Goal: Task Accomplishment & Management: Use online tool/utility

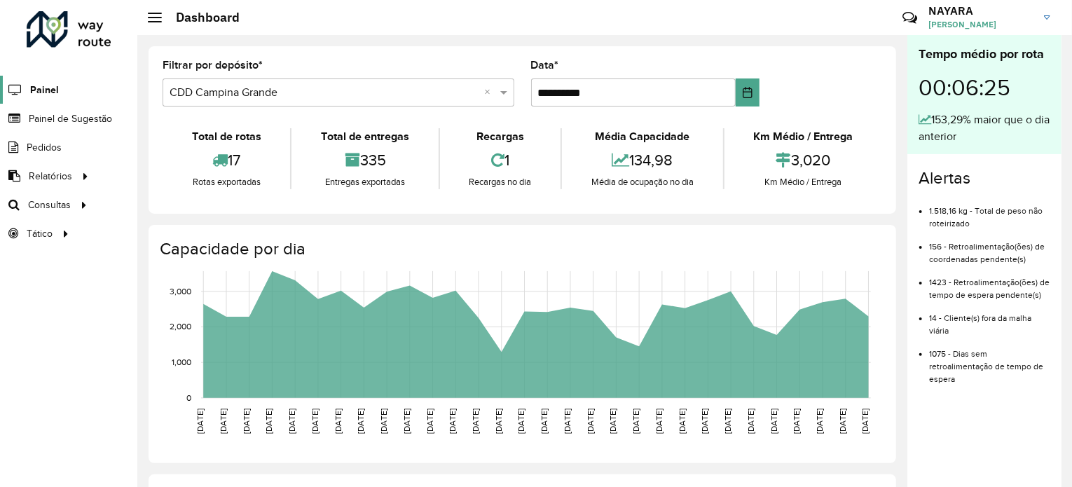
click at [43, 93] on span "Painel" at bounding box center [44, 90] width 29 height 15
click at [185, 205] on span "Roteirização" at bounding box center [187, 205] width 57 height 15
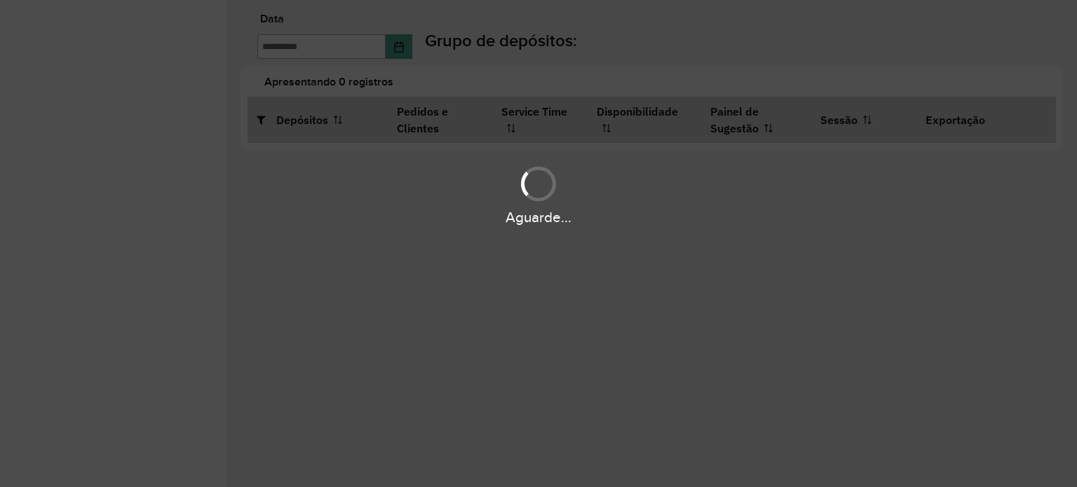
type input "**********"
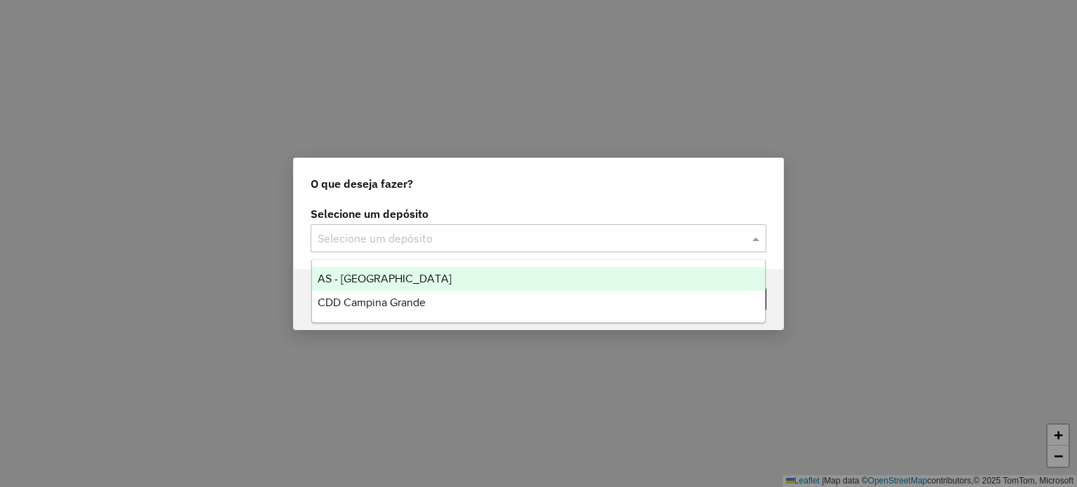
click at [492, 243] on input "text" at bounding box center [525, 239] width 414 height 17
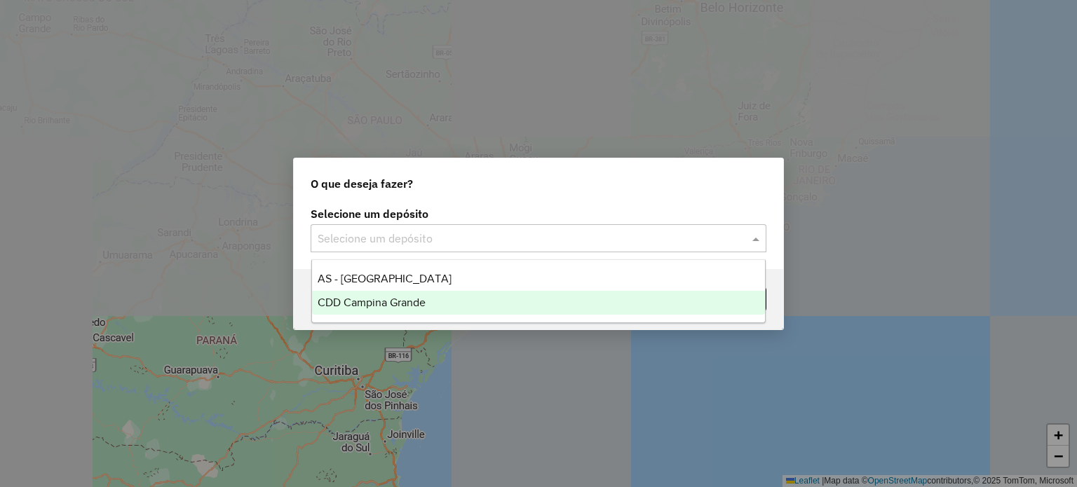
click at [415, 307] on span "CDD Campina Grande" at bounding box center [372, 302] width 108 height 12
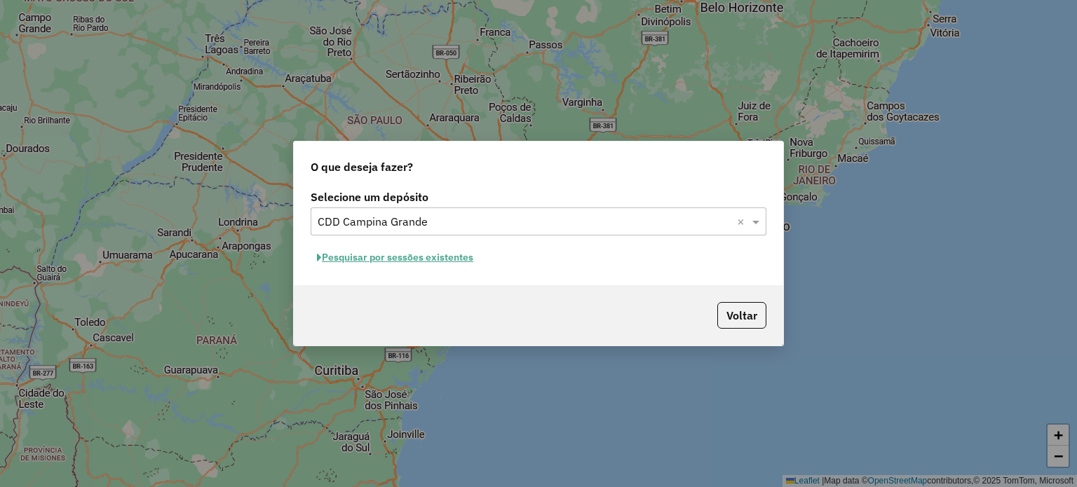
click at [442, 258] on button "Pesquisar por sessões existentes" at bounding box center [394, 258] width 169 height 22
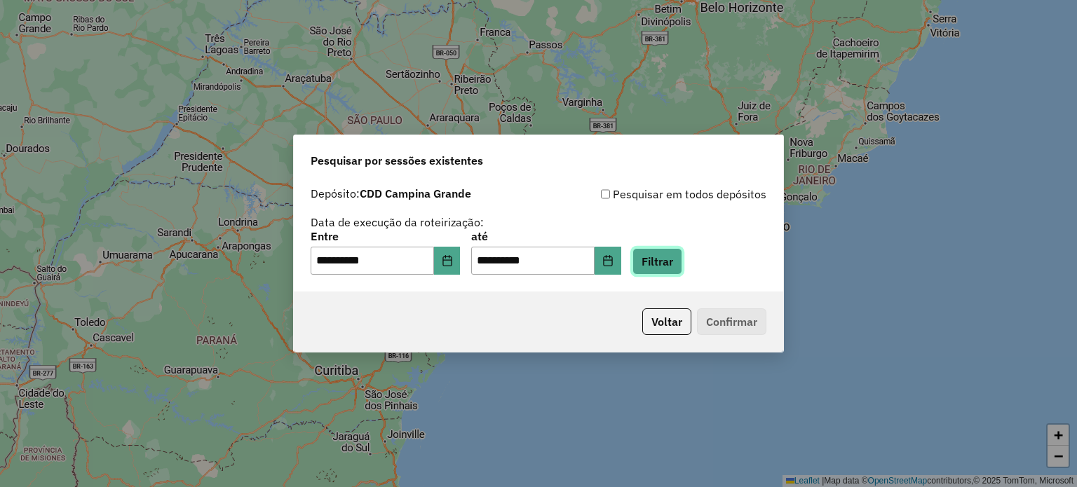
click at [681, 266] on button "Filtrar" at bounding box center [657, 261] width 50 height 27
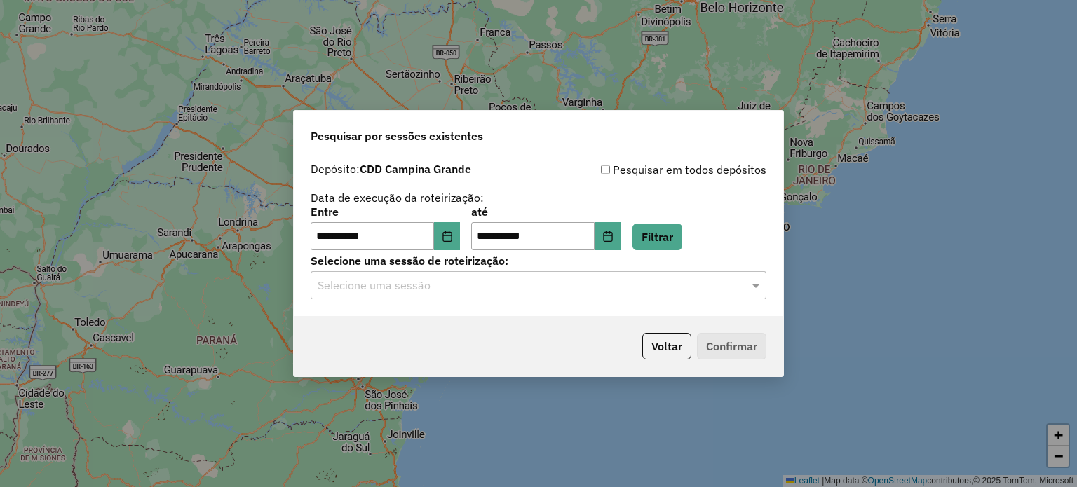
click at [453, 300] on div "**********" at bounding box center [538, 236] width 489 height 161
click at [421, 291] on input "text" at bounding box center [525, 286] width 414 height 17
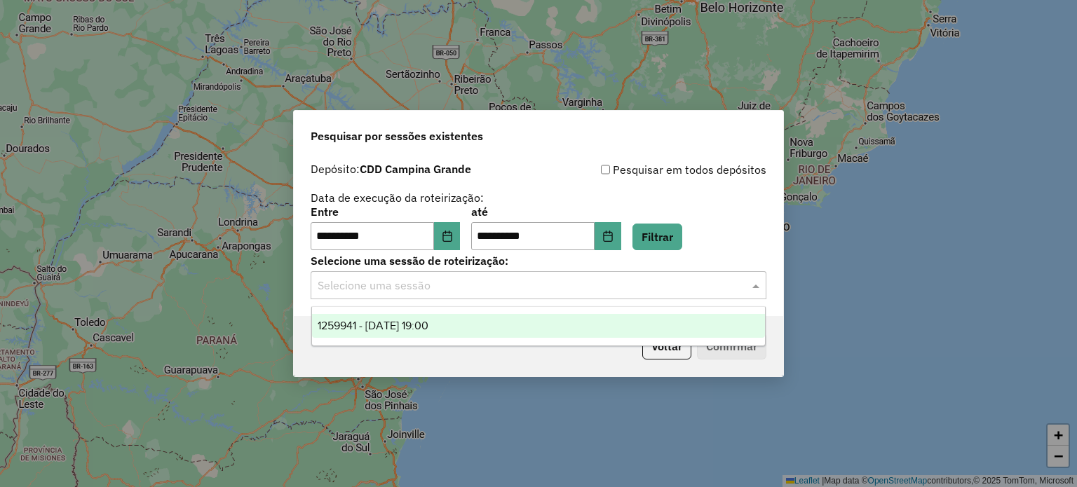
click at [406, 327] on span "1259941 - 05/09/2025 19:00" at bounding box center [373, 326] width 111 height 12
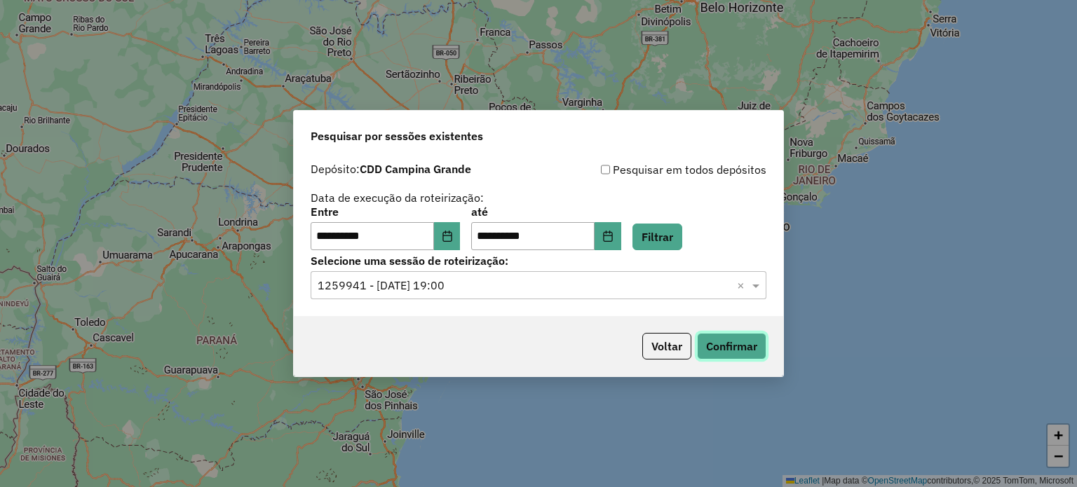
click at [731, 341] on button "Confirmar" at bounding box center [731, 346] width 69 height 27
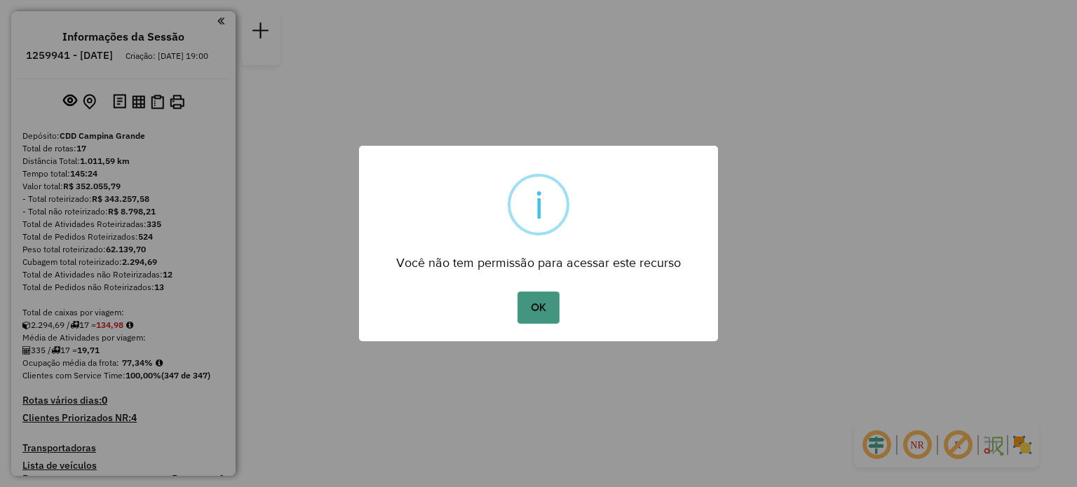
click at [531, 310] on button "OK" at bounding box center [537, 308] width 41 height 32
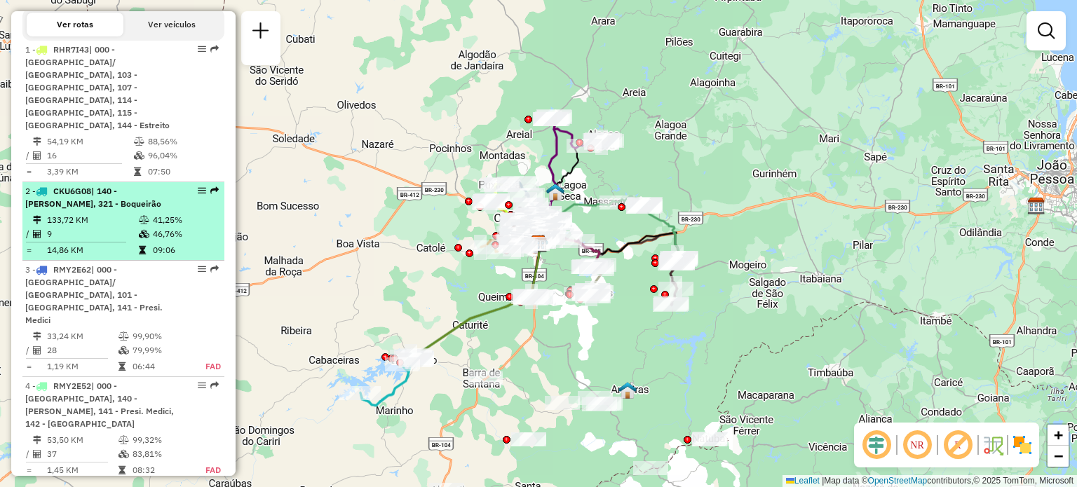
scroll to position [491, 0]
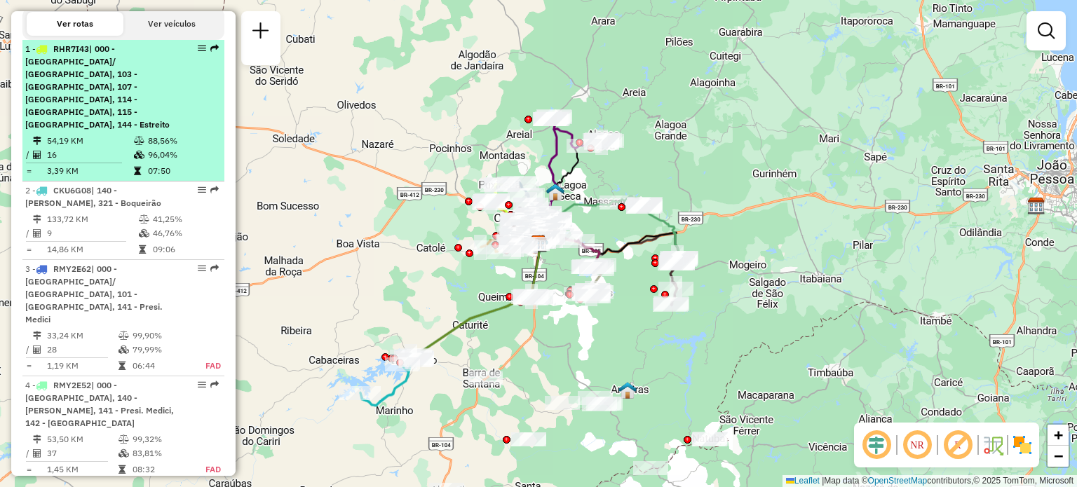
click at [81, 83] on span "| 000 - Dinamérica/ Santa rosa, 103 - São José da Mata, 107 - Puxananã, 114 - J…" at bounding box center [97, 86] width 144 height 86
select select "**********"
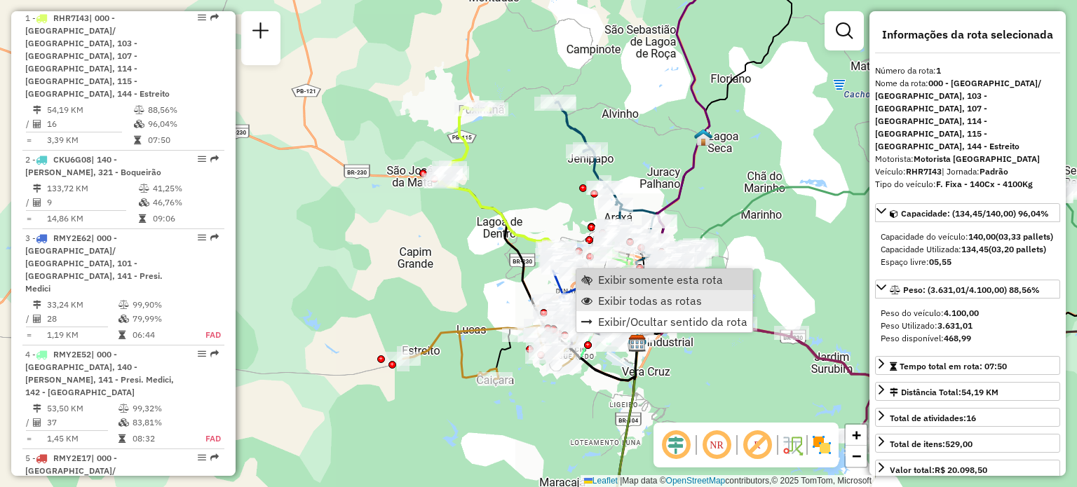
scroll to position [532, 0]
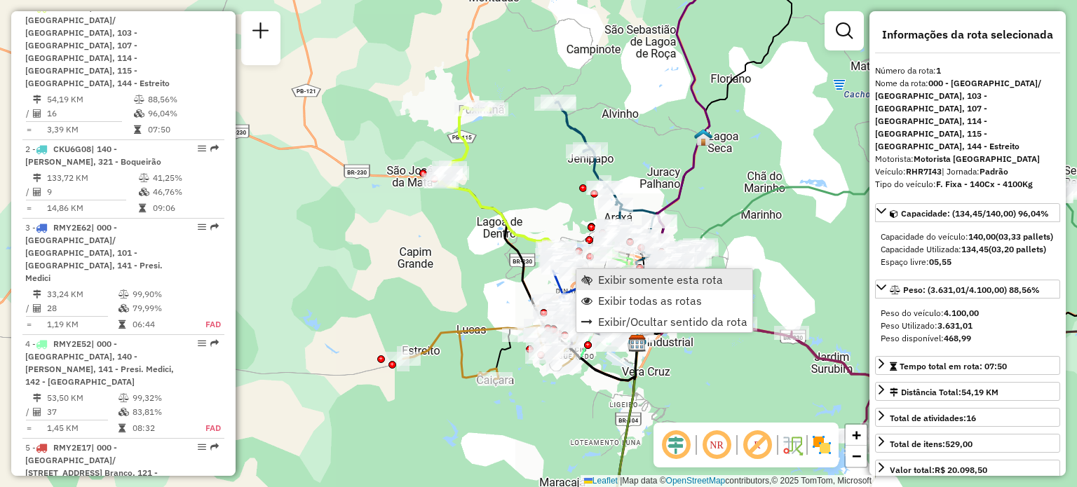
click at [625, 284] on span "Exibir somente esta rota" at bounding box center [660, 279] width 125 height 11
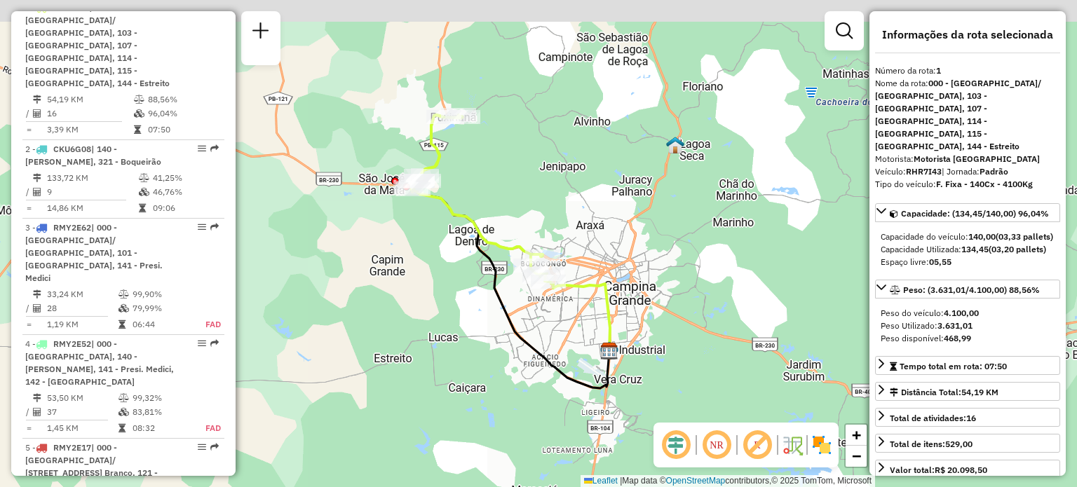
drag, startPoint x: 412, startPoint y: 217, endPoint x: 430, endPoint y: 255, distance: 42.6
click at [430, 255] on div "Janela de atendimento Grade de atendimento Capacidade Transportadoras Veículos …" at bounding box center [538, 243] width 1077 height 487
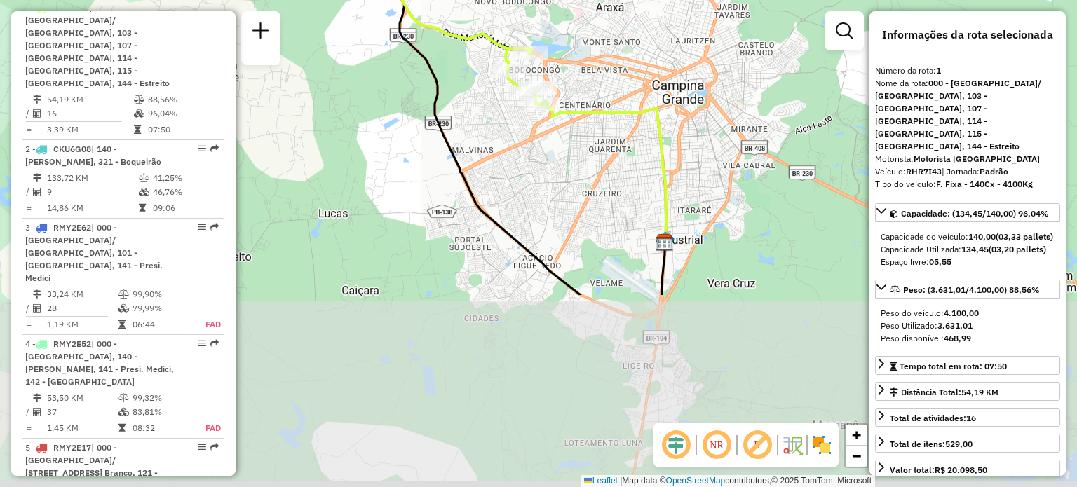
drag, startPoint x: 531, startPoint y: 411, endPoint x: 483, endPoint y: 169, distance: 246.6
click at [483, 169] on div "Janela de atendimento Grade de atendimento Capacidade Transportadoras Veículos …" at bounding box center [538, 243] width 1077 height 487
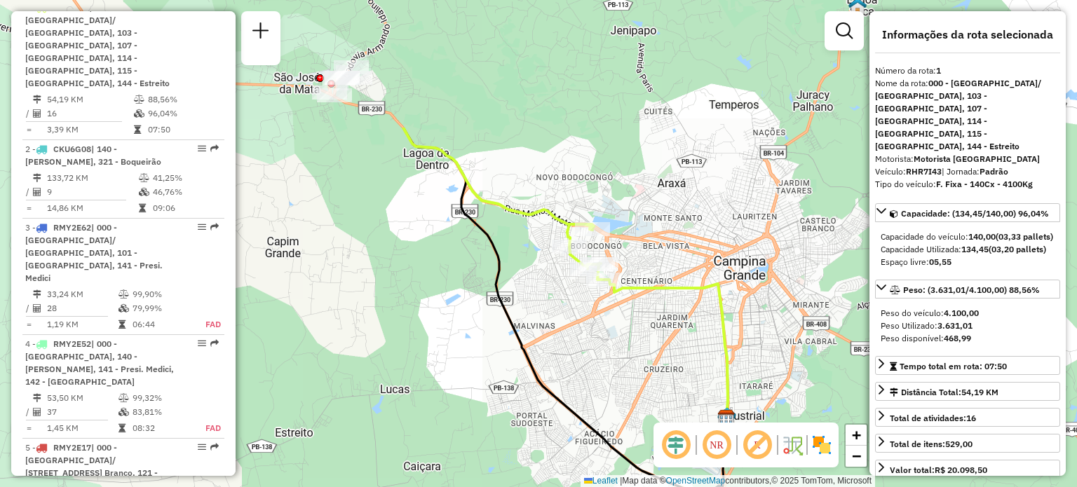
drag, startPoint x: 422, startPoint y: 39, endPoint x: 488, endPoint y: 233, distance: 205.7
click at [488, 233] on div "Janela de atendimento Grade de atendimento Capacidade Transportadoras Veículos …" at bounding box center [538, 243] width 1077 height 487
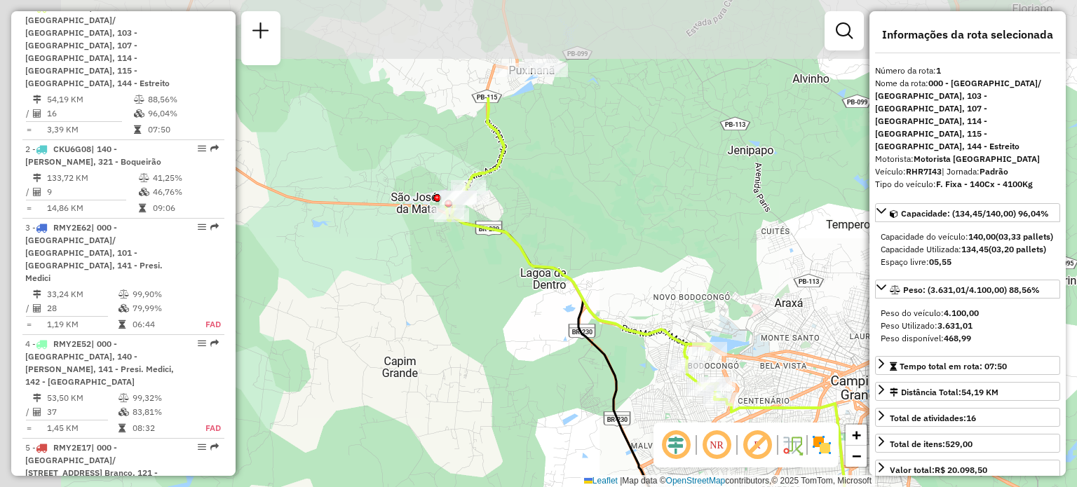
drag, startPoint x: 421, startPoint y: 132, endPoint x: 545, endPoint y: 238, distance: 162.6
click at [545, 238] on div "Janela de atendimento Grade de atendimento Capacidade Transportadoras Veículos …" at bounding box center [538, 243] width 1077 height 487
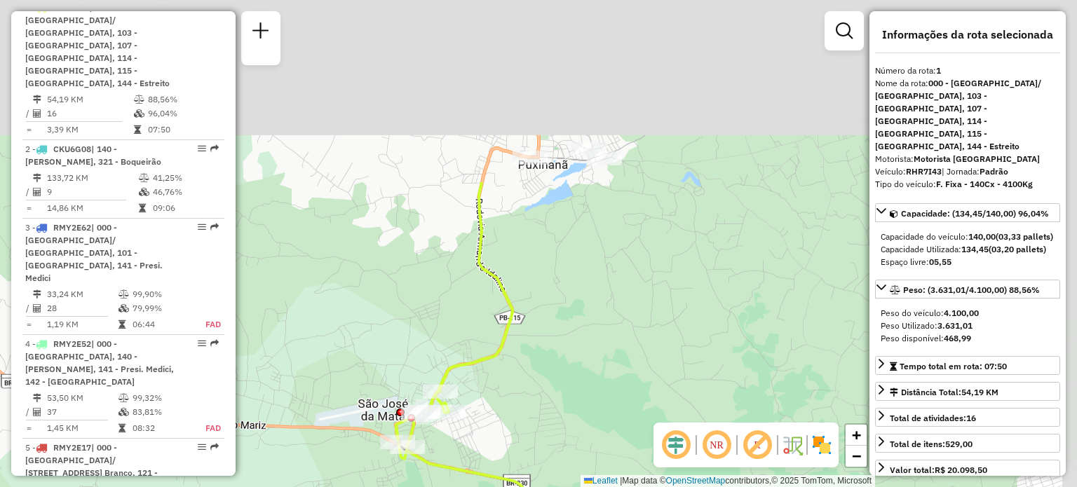
drag, startPoint x: 575, startPoint y: 111, endPoint x: 547, endPoint y: 342, distance: 232.3
click at [547, 342] on div "Janela de atendimento Grade de atendimento Capacidade Transportadoras Veículos …" at bounding box center [538, 243] width 1077 height 487
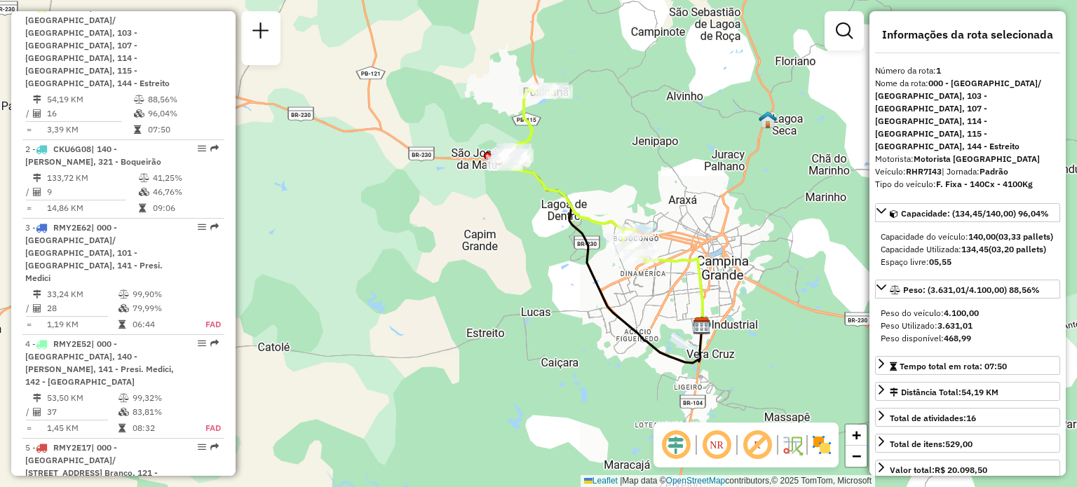
drag, startPoint x: 579, startPoint y: 210, endPoint x: 549, endPoint y: 112, distance: 101.8
click at [549, 112] on div "Rota 1 - Placa RHR7I43 93403916 - DIANA BARROS DE SOUZ Janela de atendimento Gr…" at bounding box center [538, 243] width 1077 height 487
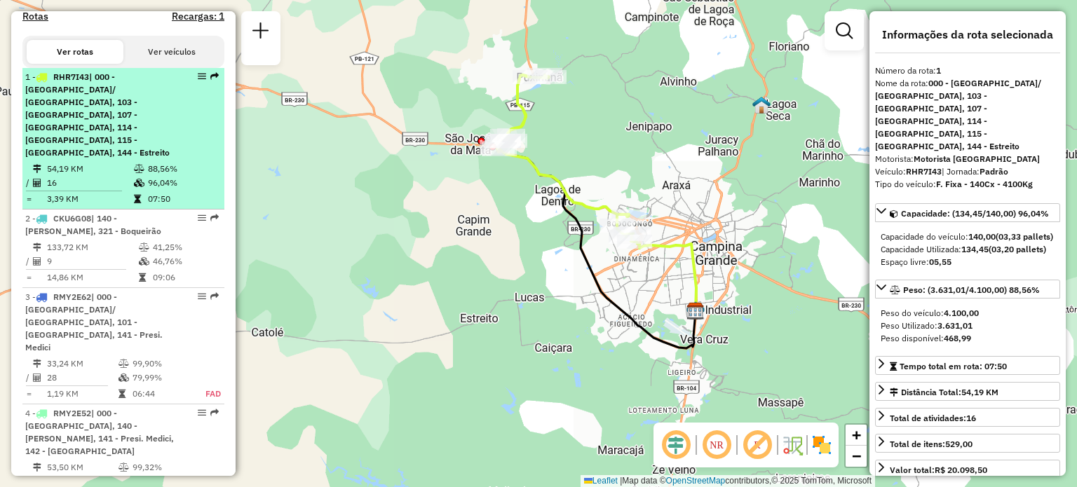
scroll to position [462, 0]
